Goal: Information Seeking & Learning: Find specific fact

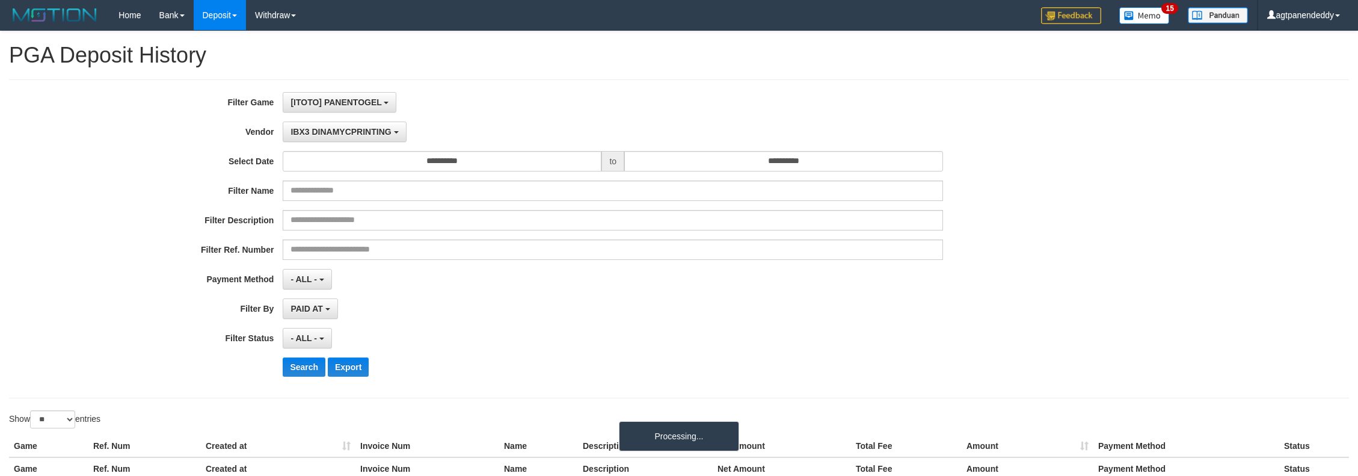
select select "**********"
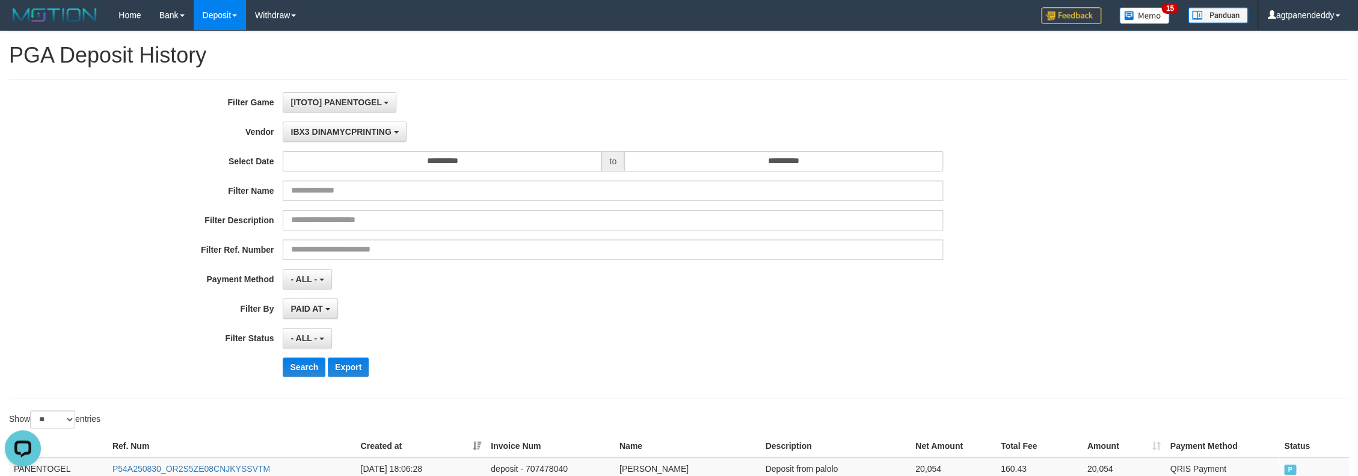
click at [535, 312] on div "PAID AT PAID AT CREATED AT" at bounding box center [613, 308] width 660 height 20
click at [337, 99] on span "[ITOTO] PANENTOGEL" at bounding box center [335, 102] width 91 height 10
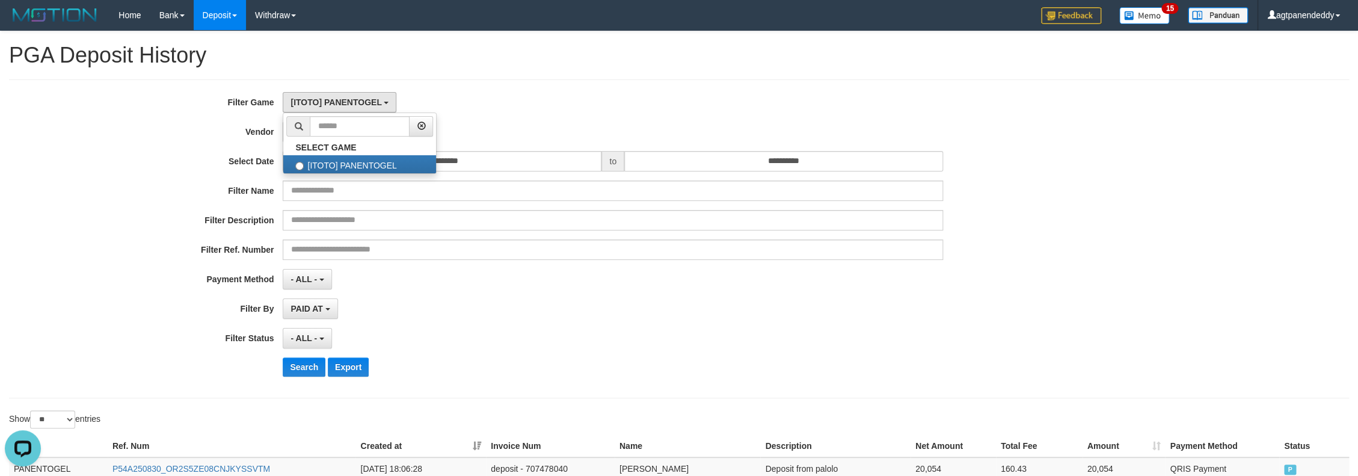
click at [547, 99] on div "[ITOTO] PANENTOGEL SELECT GAME [ITOTO] PANENTOGEL" at bounding box center [613, 102] width 660 height 20
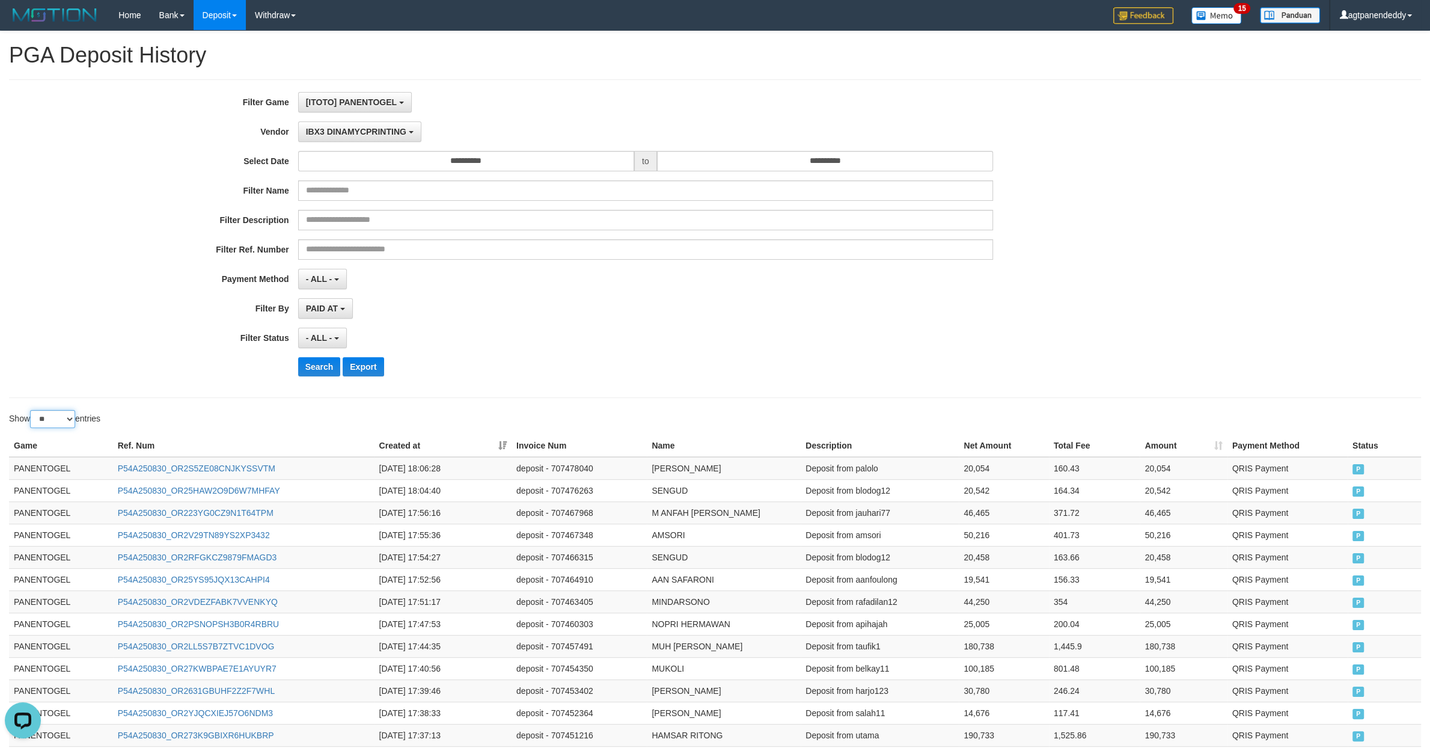
click at [30, 410] on select "** ** ** ***" at bounding box center [52, 419] width 45 height 18
click option "**" at bounding box center [0, 0] width 0 height 0
click at [30, 410] on select "** ** ** ***" at bounding box center [52, 419] width 45 height 18
select select "**"
click option "**" at bounding box center [0, 0] width 0 height 0
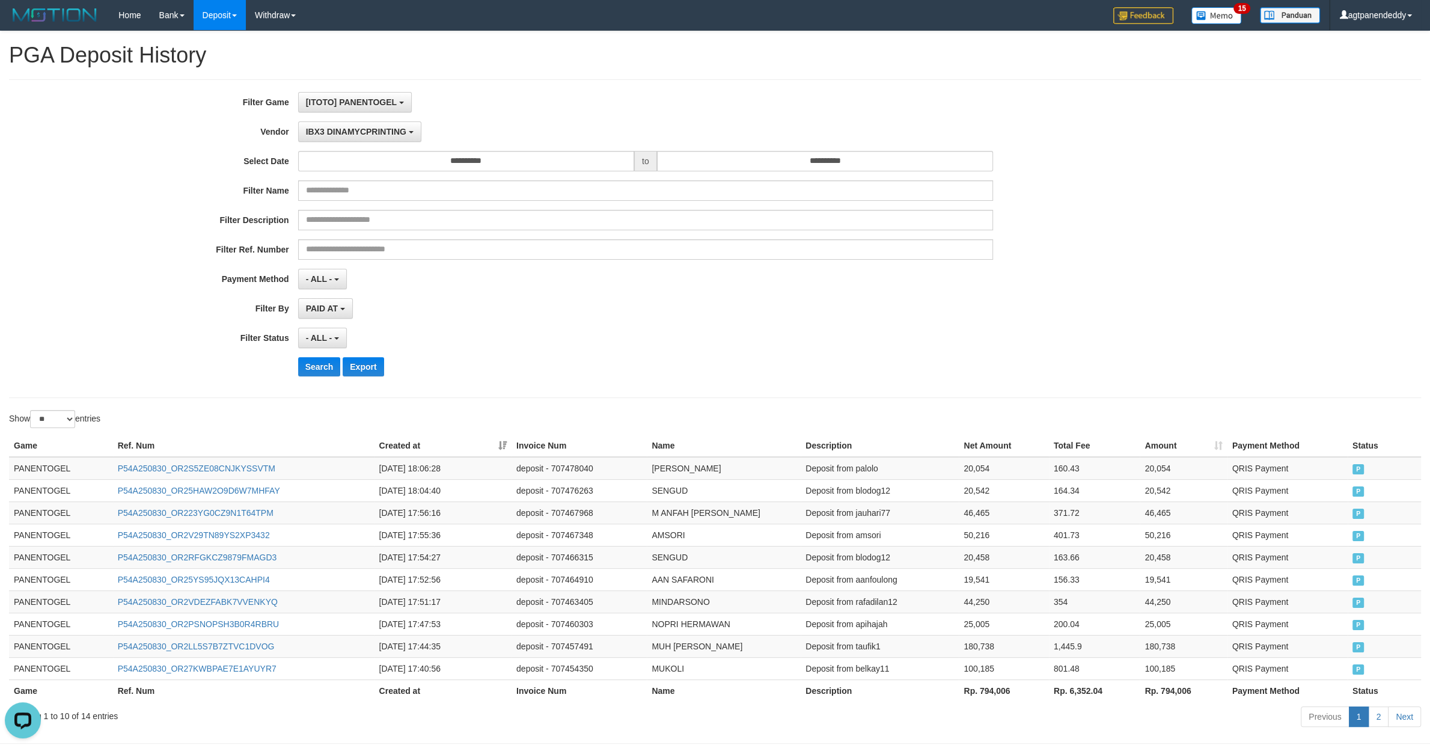
click at [994, 475] on th "Rp. 794,006" at bounding box center [1004, 690] width 90 height 22
copy th ","
click at [990, 475] on th "Rp. 794,006" at bounding box center [1004, 690] width 90 height 22
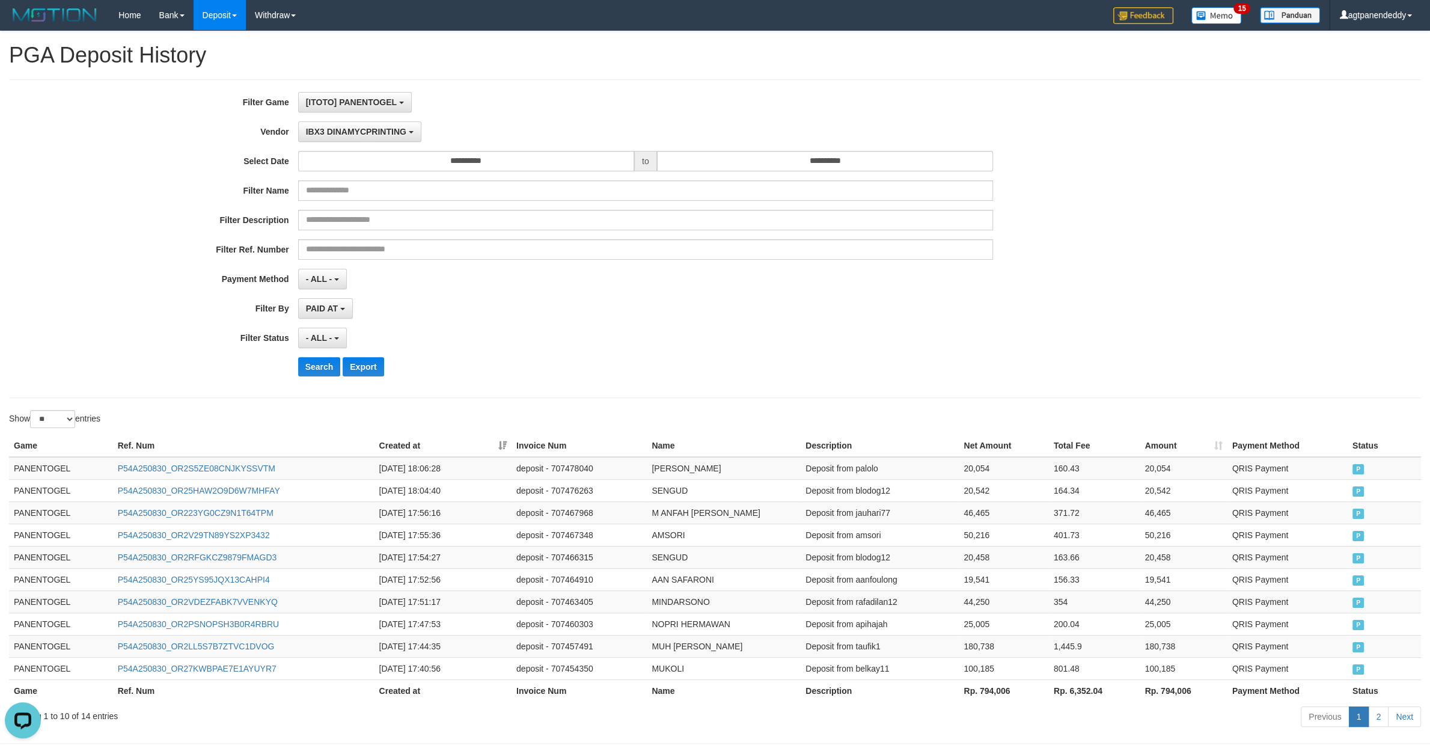
click at [990, 475] on th "Rp. 794,006" at bounding box center [1004, 690] width 90 height 22
click at [1014, 475] on th "Rp. 794,006" at bounding box center [1004, 690] width 90 height 22
click at [372, 132] on span "IBX3 DINAMYCPRINTING" at bounding box center [356, 132] width 100 height 10
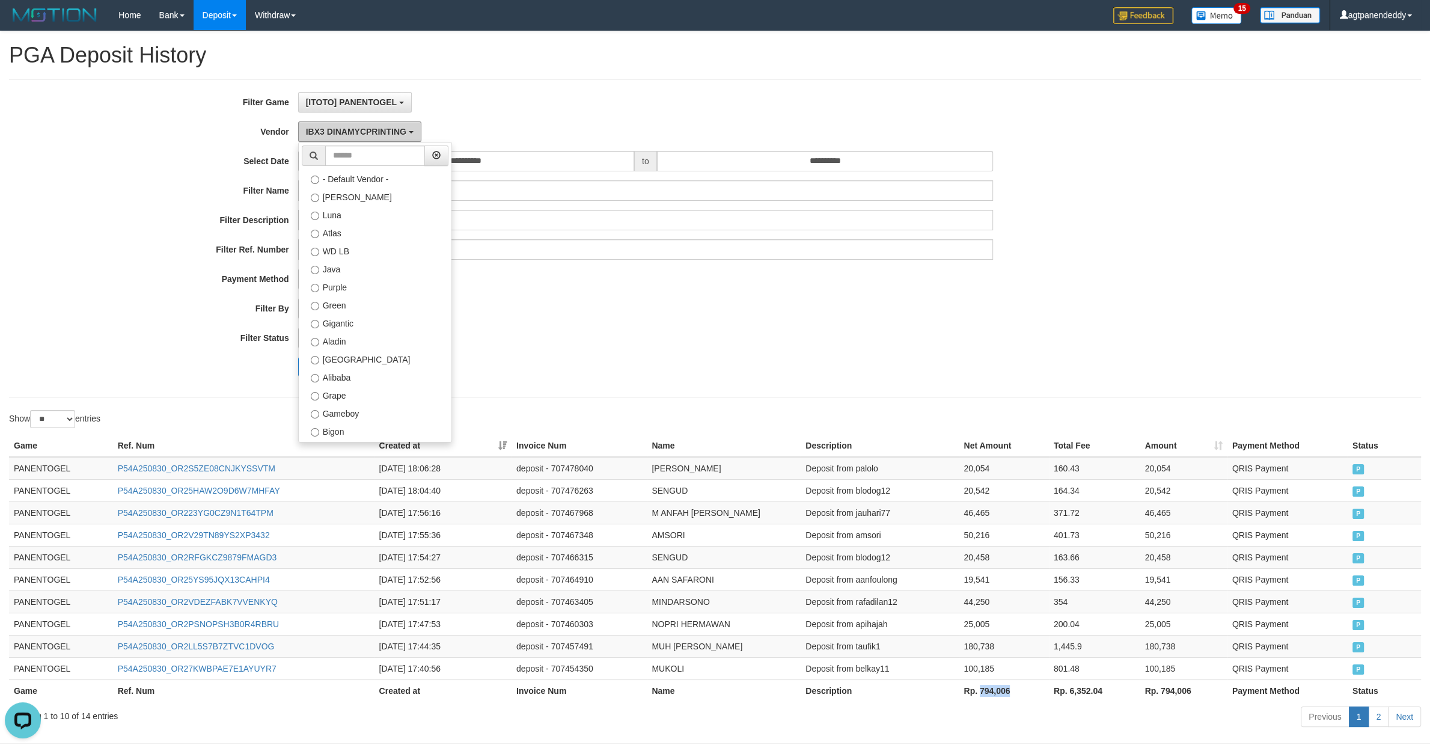
scroll to position [395, 0]
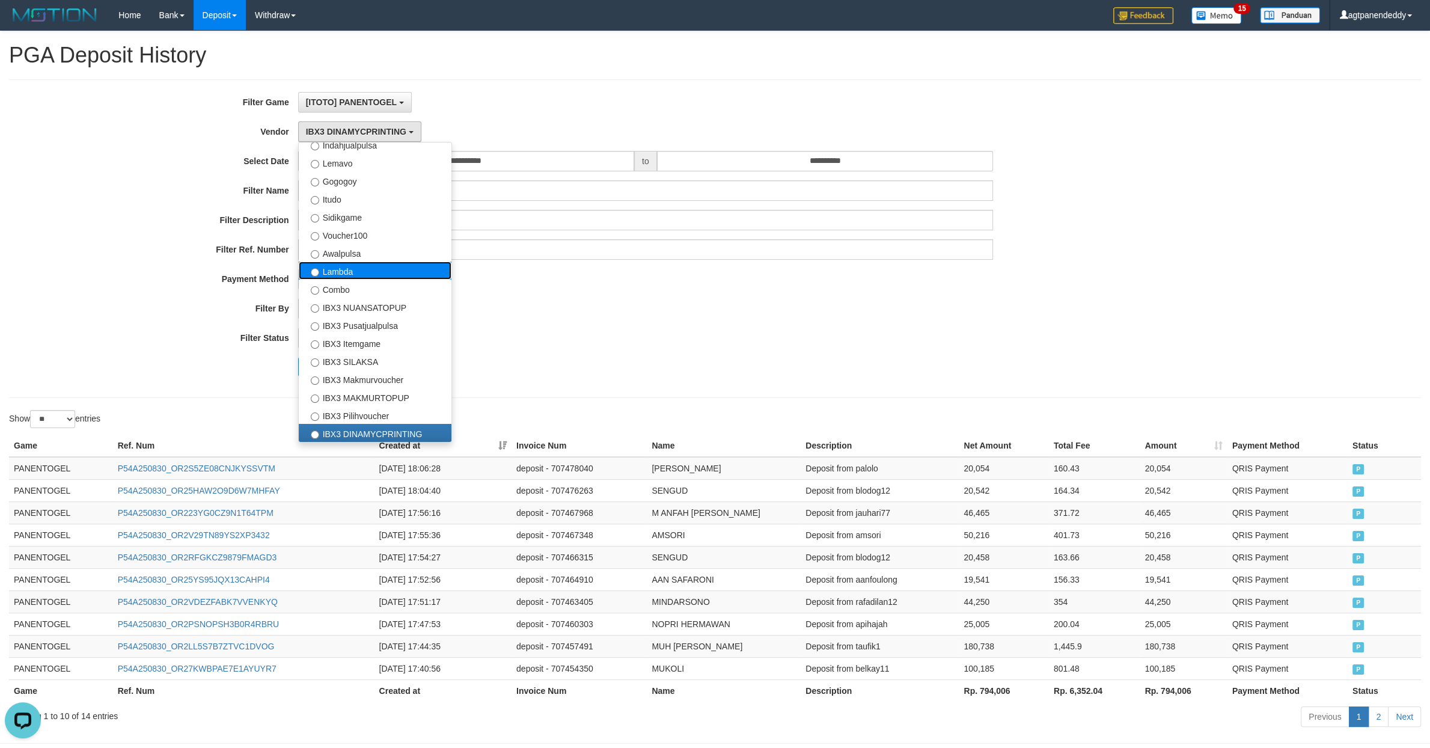
click at [373, 274] on label "Lambda" at bounding box center [375, 271] width 153 height 18
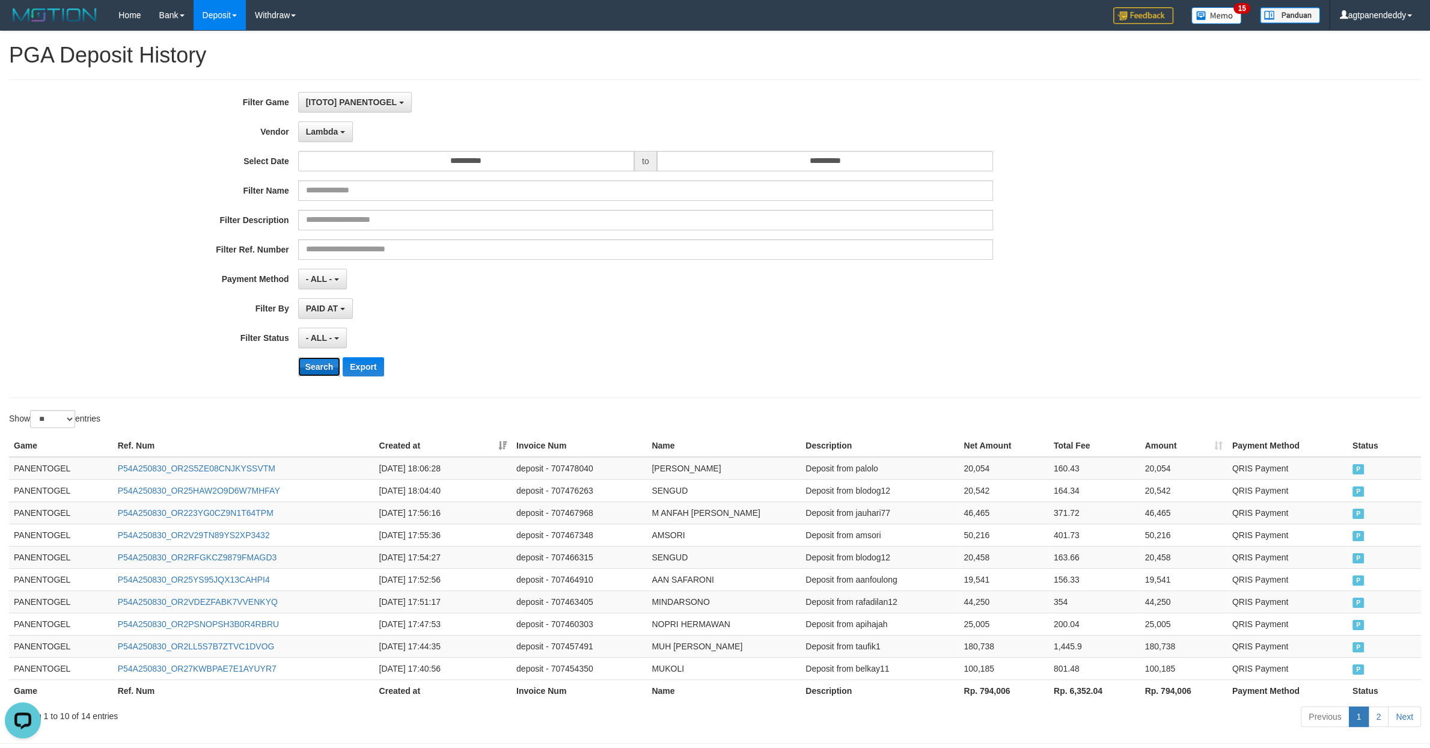
click at [327, 367] on button "Search" at bounding box center [319, 366] width 43 height 19
click at [985, 475] on th "Rp. 794,006" at bounding box center [1004, 690] width 90 height 22
click at [985, 475] on th "Rp. 44,788,925" at bounding box center [1004, 690] width 90 height 22
click at [1028, 475] on th "Rp. 44,788,925" at bounding box center [1004, 690] width 90 height 22
copy th "44,788,925"
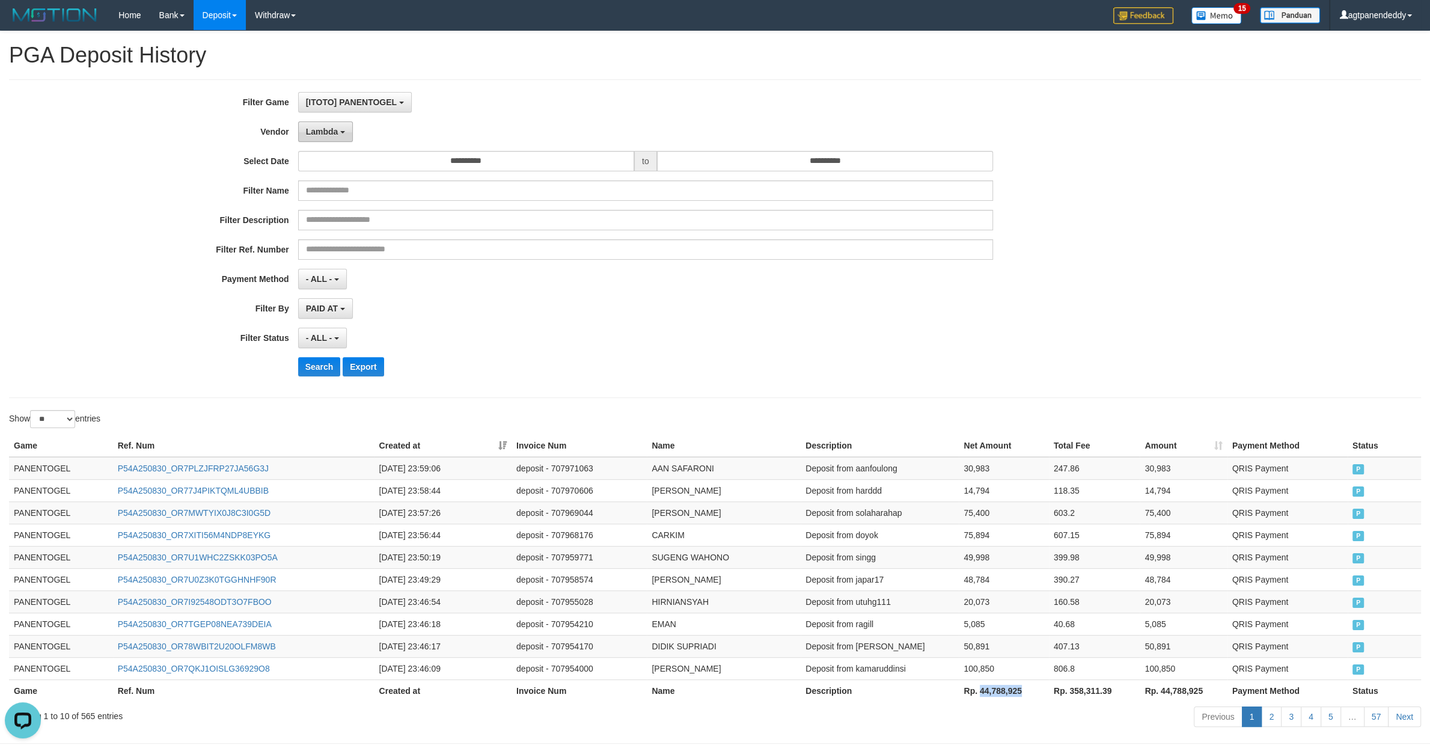
click at [317, 138] on button "Lambda" at bounding box center [325, 131] width 55 height 20
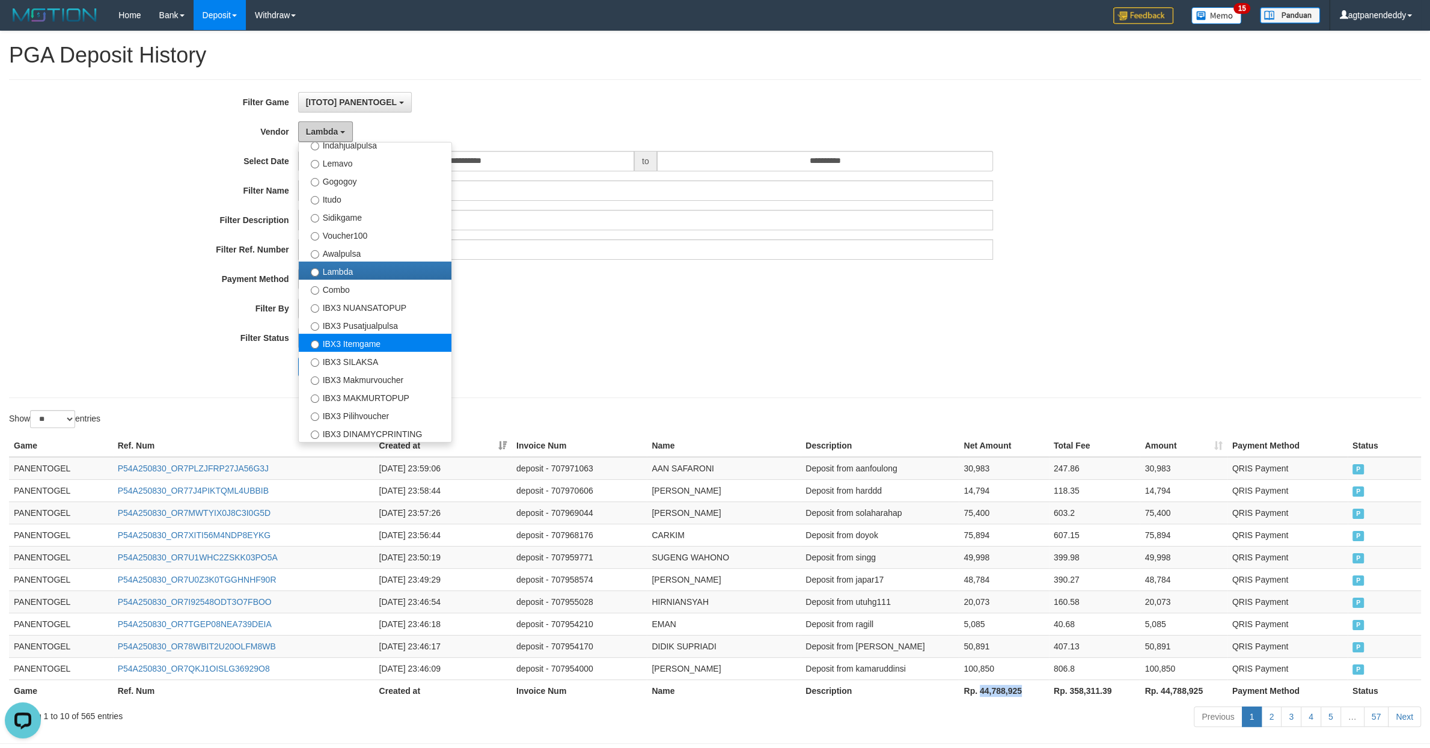
scroll to position [287, 0]
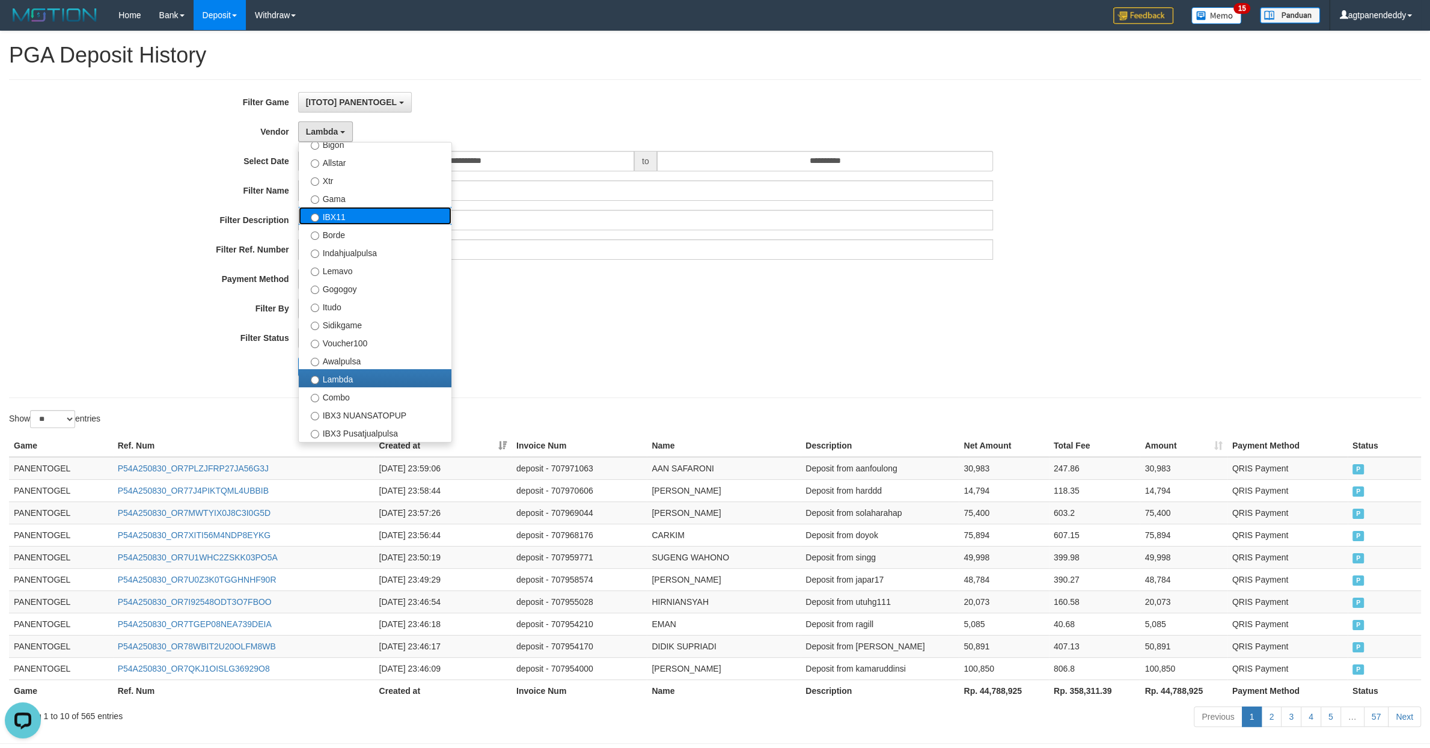
click at [351, 222] on label "IBX11" at bounding box center [375, 216] width 153 height 18
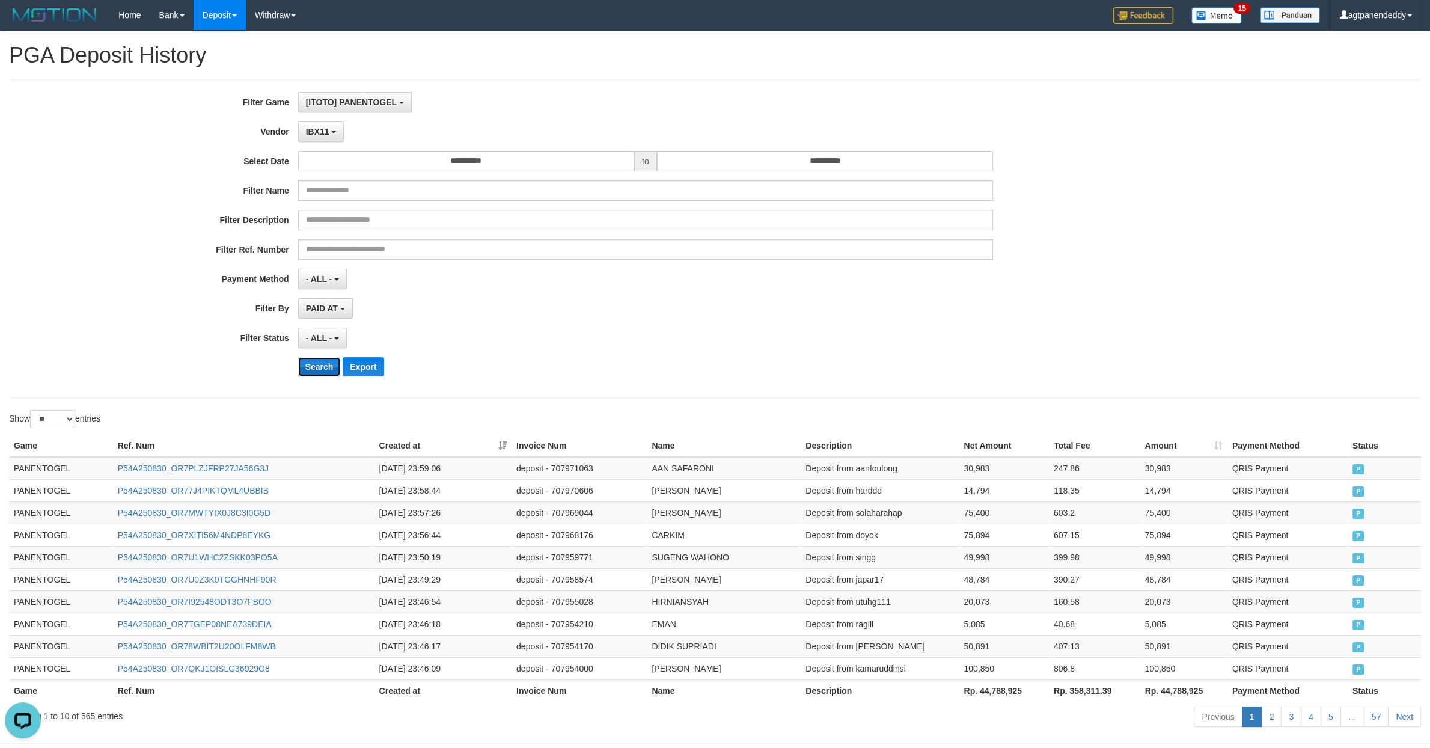
click at [327, 370] on button "Search" at bounding box center [319, 366] width 43 height 19
click at [987, 475] on th "Rp. 28,506,032" at bounding box center [1004, 690] width 90 height 22
click at [1023, 475] on th "Rp. 28,506,032" at bounding box center [1004, 690] width 90 height 22
copy th "28,506,032"
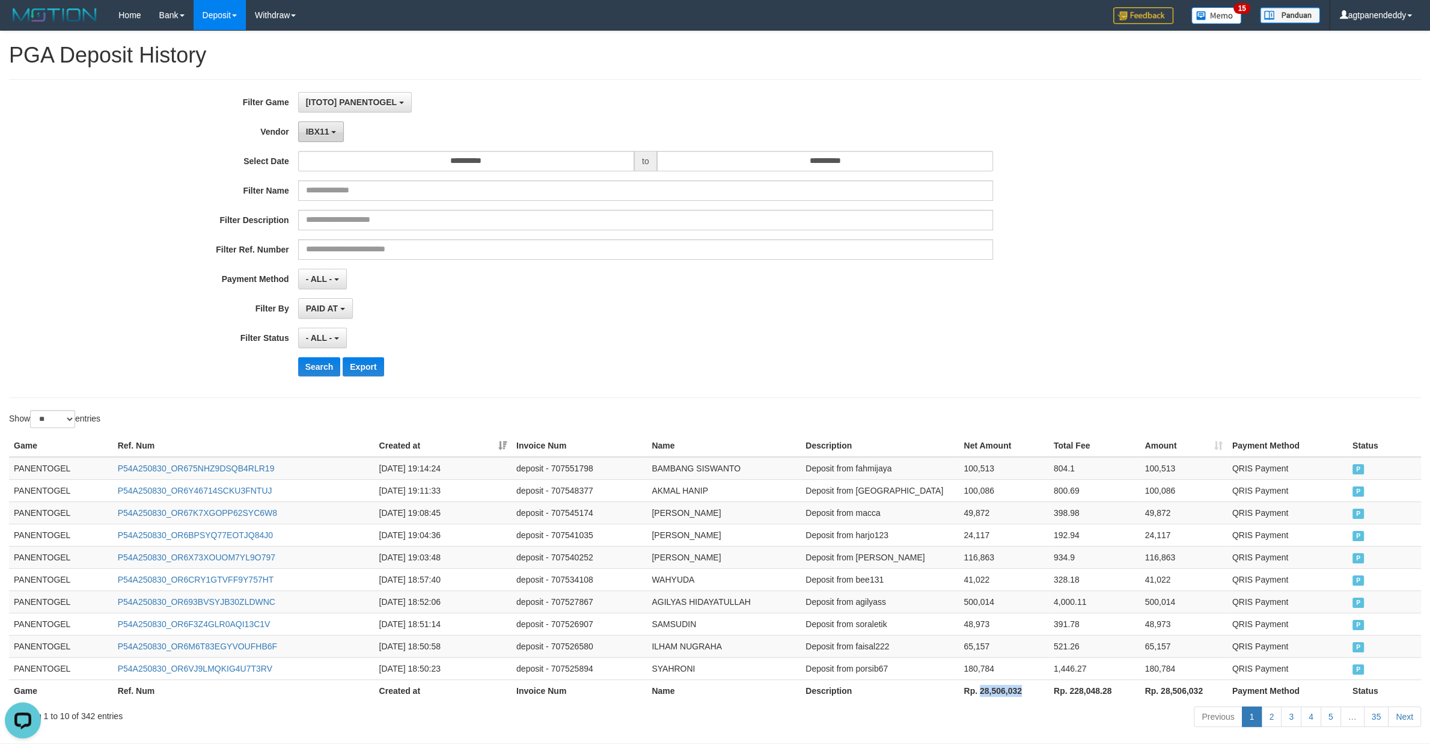
click at [306, 134] on button "IBX11" at bounding box center [321, 131] width 46 height 20
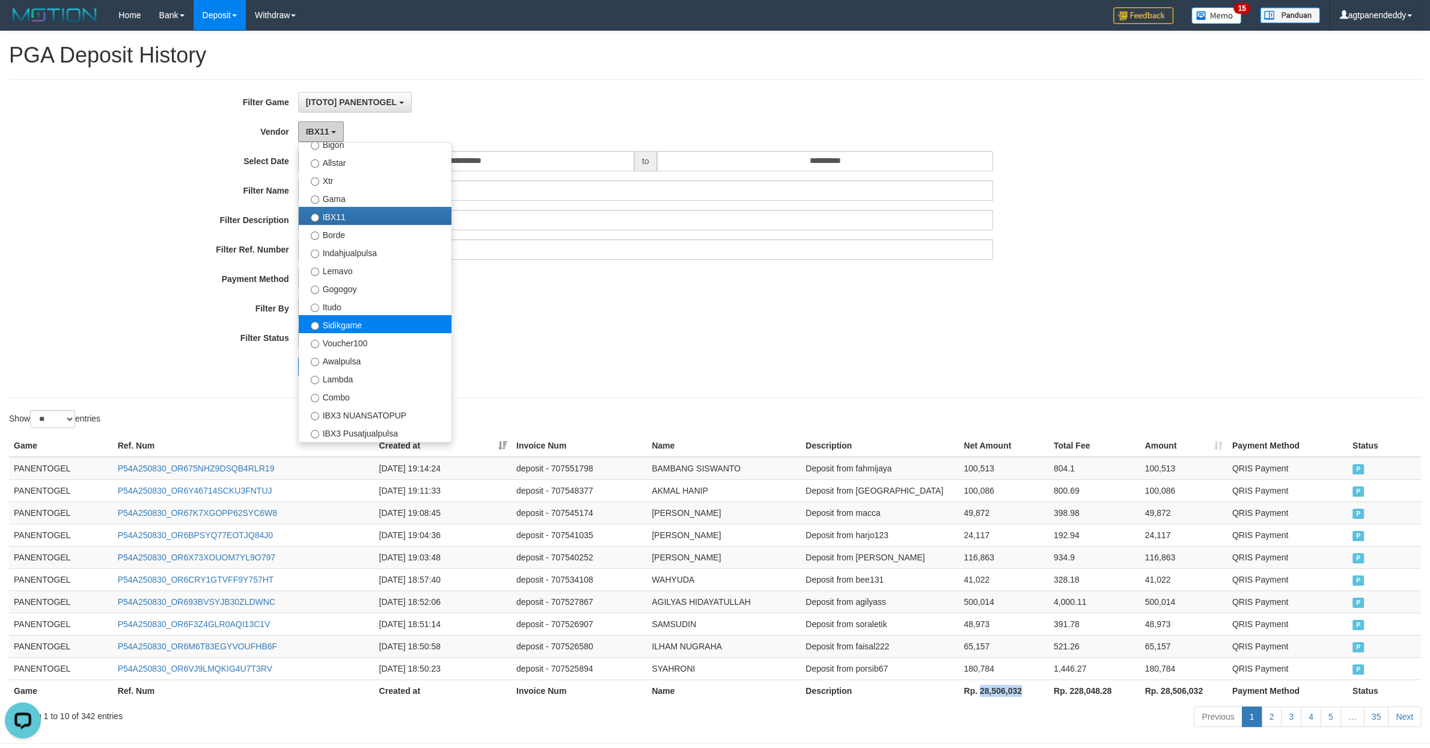
scroll to position [124, 0]
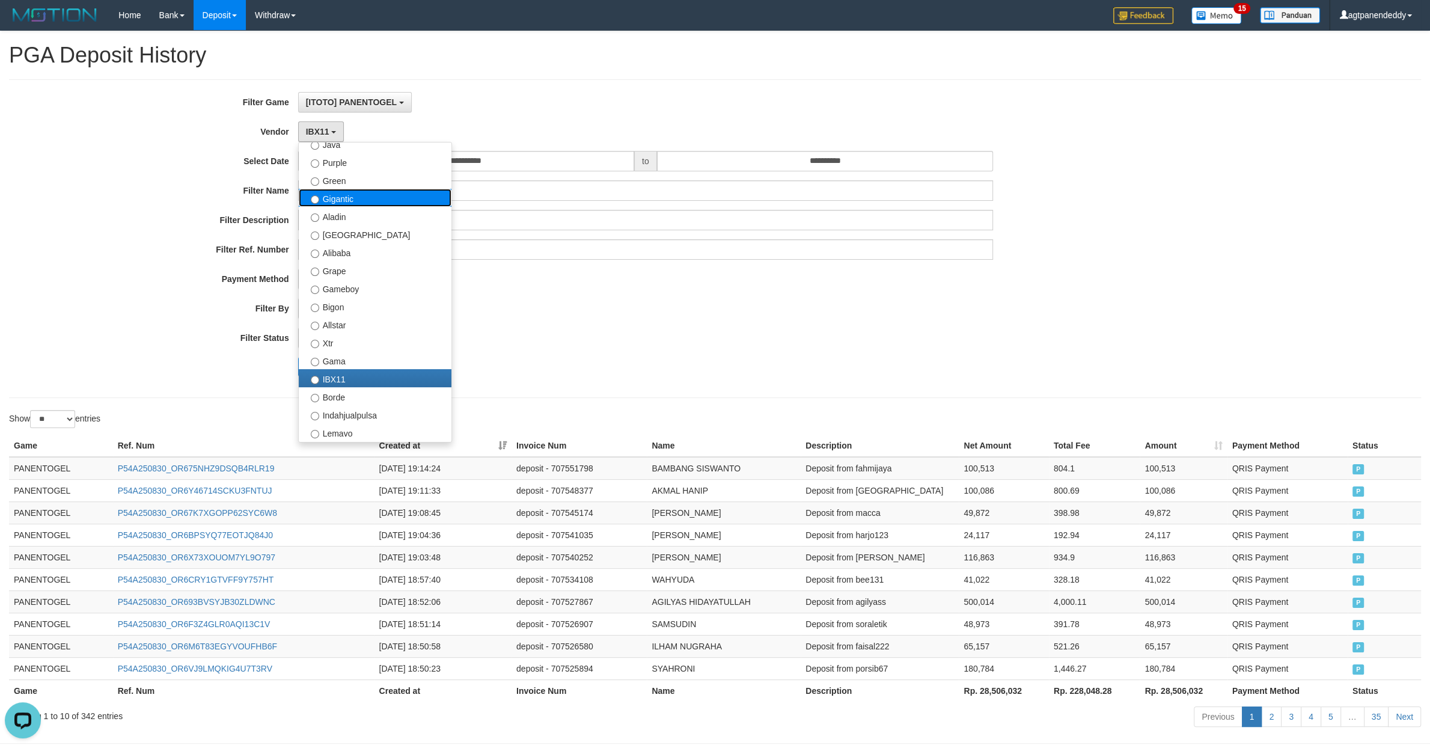
click at [361, 202] on label "Gigantic" at bounding box center [375, 198] width 153 height 18
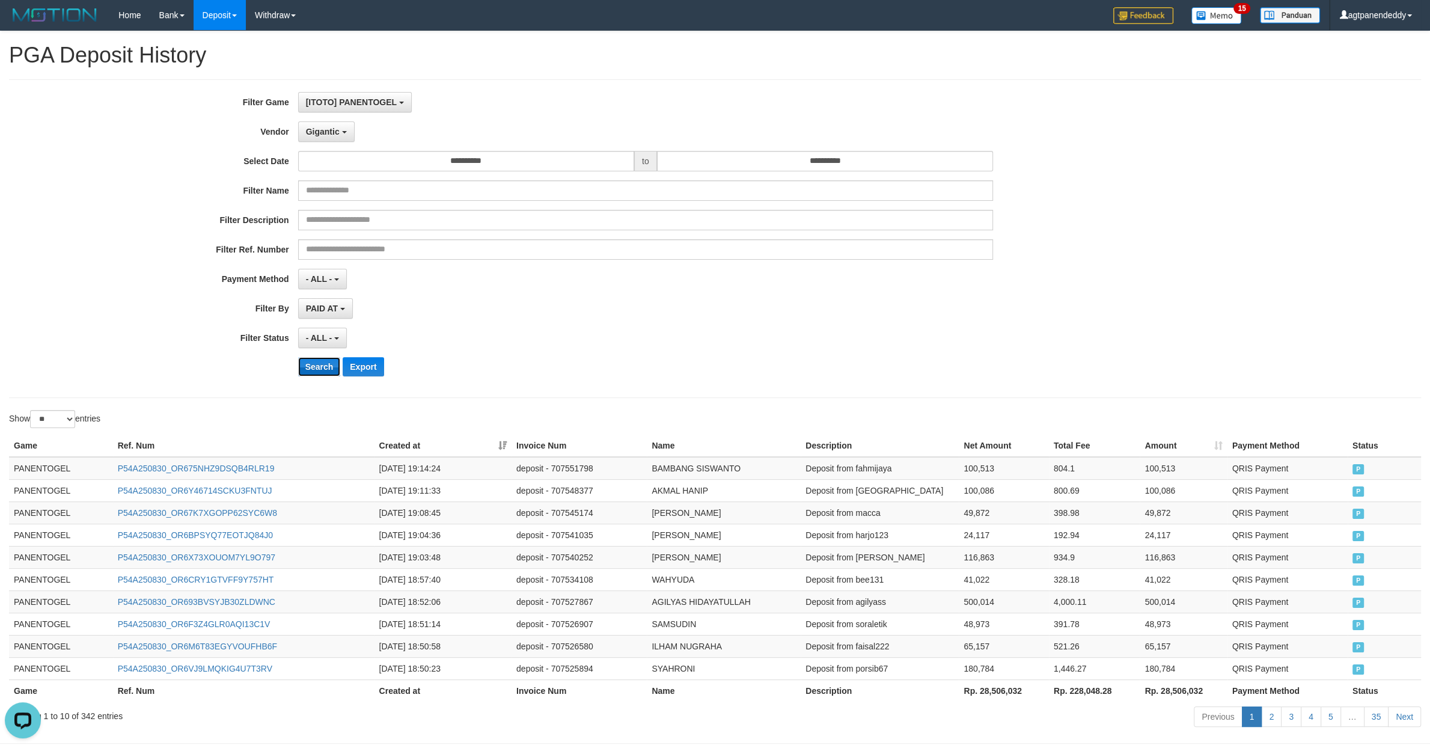
click at [328, 366] on button "Search" at bounding box center [319, 366] width 43 height 19
click at [984, 475] on th "Rp. 28,506,032" at bounding box center [1004, 690] width 90 height 22
click at [987, 475] on th "Rp. 38,752,770" at bounding box center [1004, 690] width 90 height 22
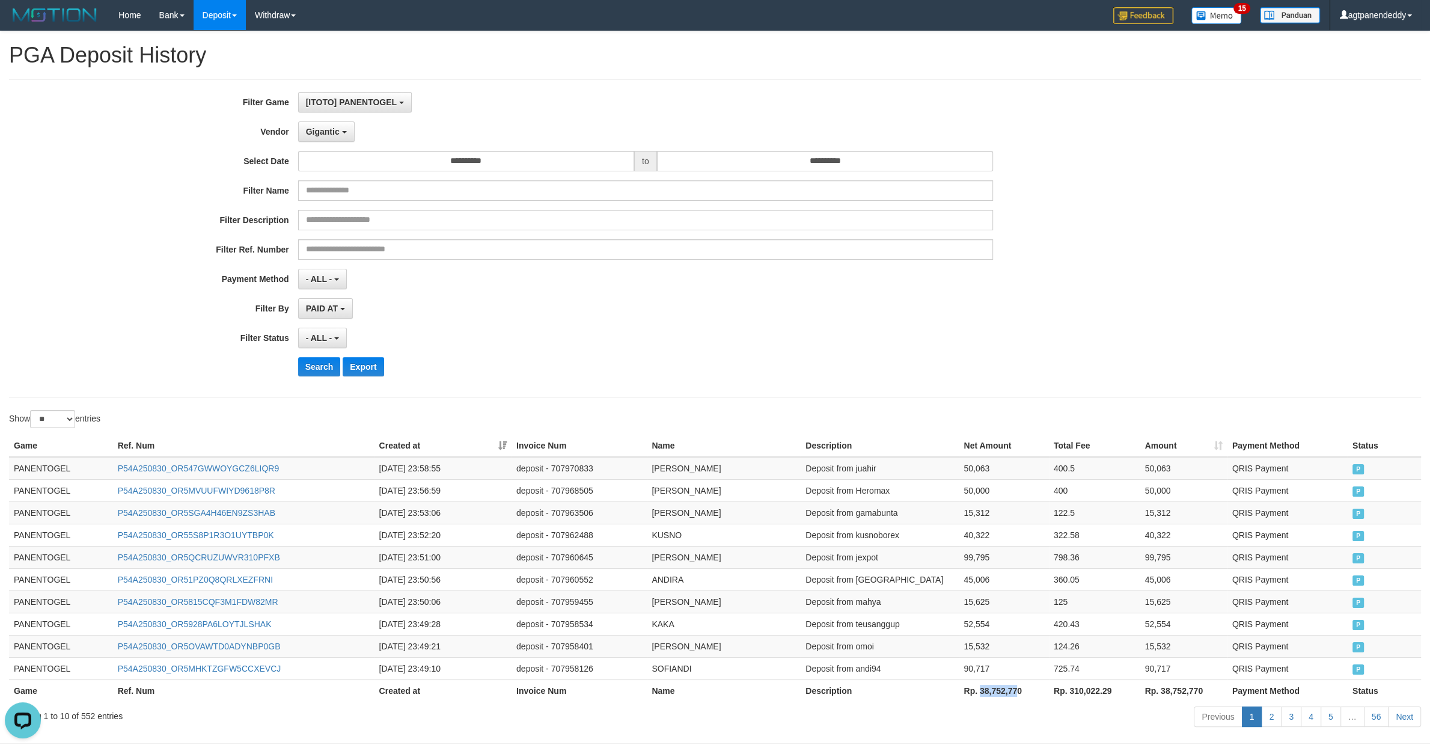
click at [1019, 475] on th "Rp. 38,752,770" at bounding box center [1004, 690] width 90 height 22
copy th "38,752,770"
click at [343, 141] on button "Gigantic" at bounding box center [326, 131] width 57 height 20
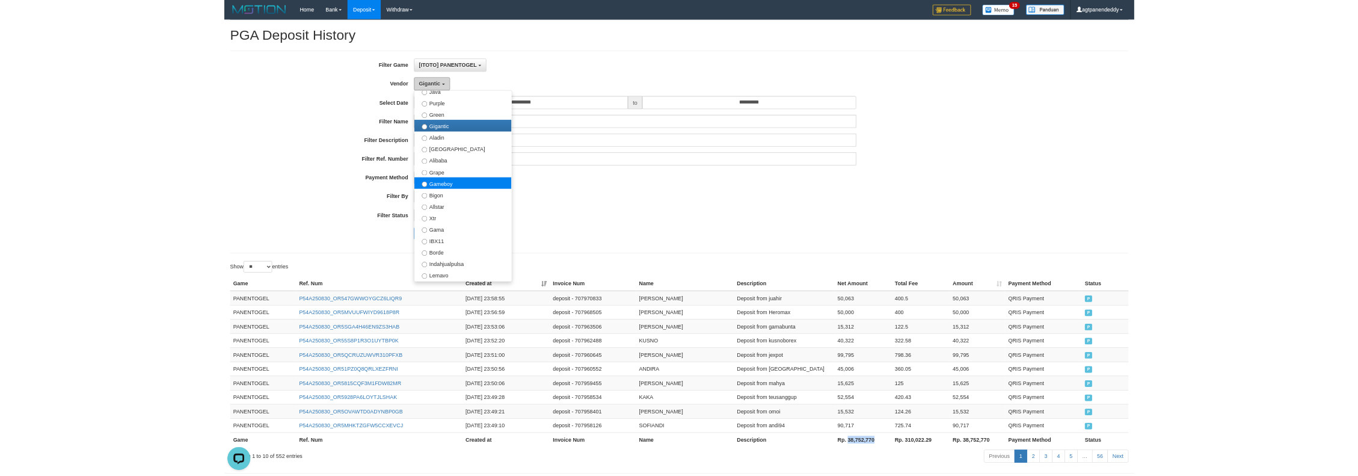
scroll to position [0, 0]
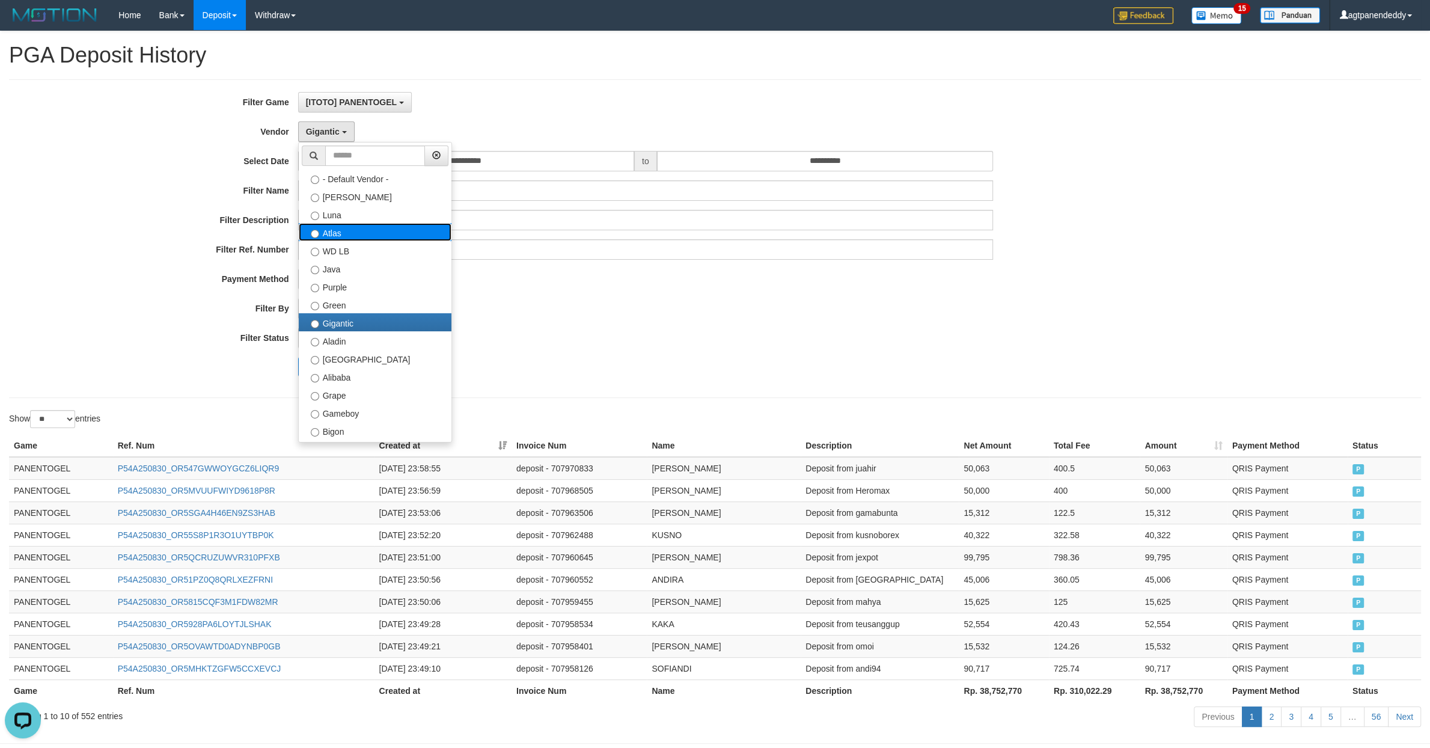
click at [352, 229] on label "Atlas" at bounding box center [375, 232] width 153 height 18
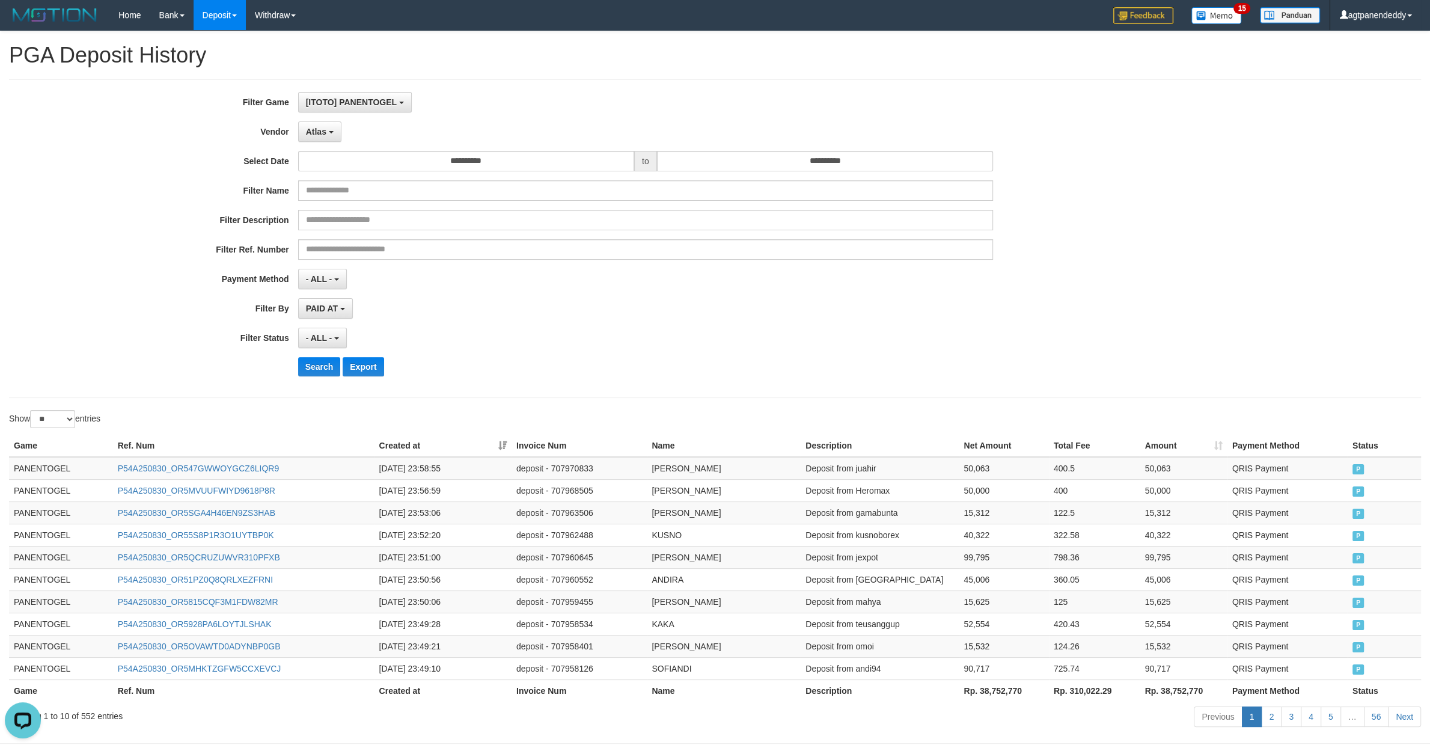
select select "**********"
click at [328, 372] on button "Search" at bounding box center [319, 366] width 43 height 19
click at [987, 475] on th "Rp. 48,355,125" at bounding box center [1004, 690] width 90 height 22
click at [1027, 475] on th "Rp. 48,355,125" at bounding box center [1004, 690] width 90 height 22
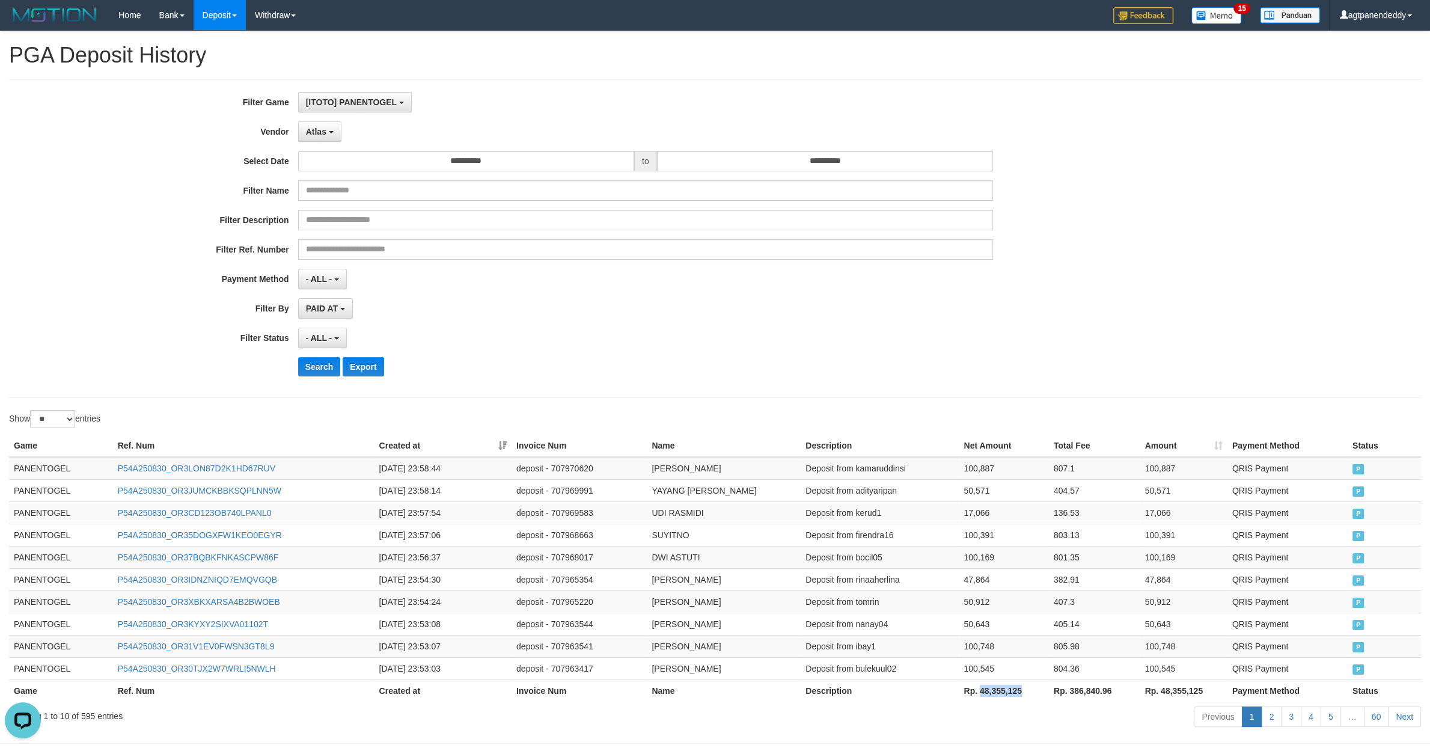
copy th "48,355,125"
click at [773, 475] on td "DWI ASTUTI" at bounding box center [724, 557] width 154 height 22
